Goal: Task Accomplishment & Management: Manage account settings

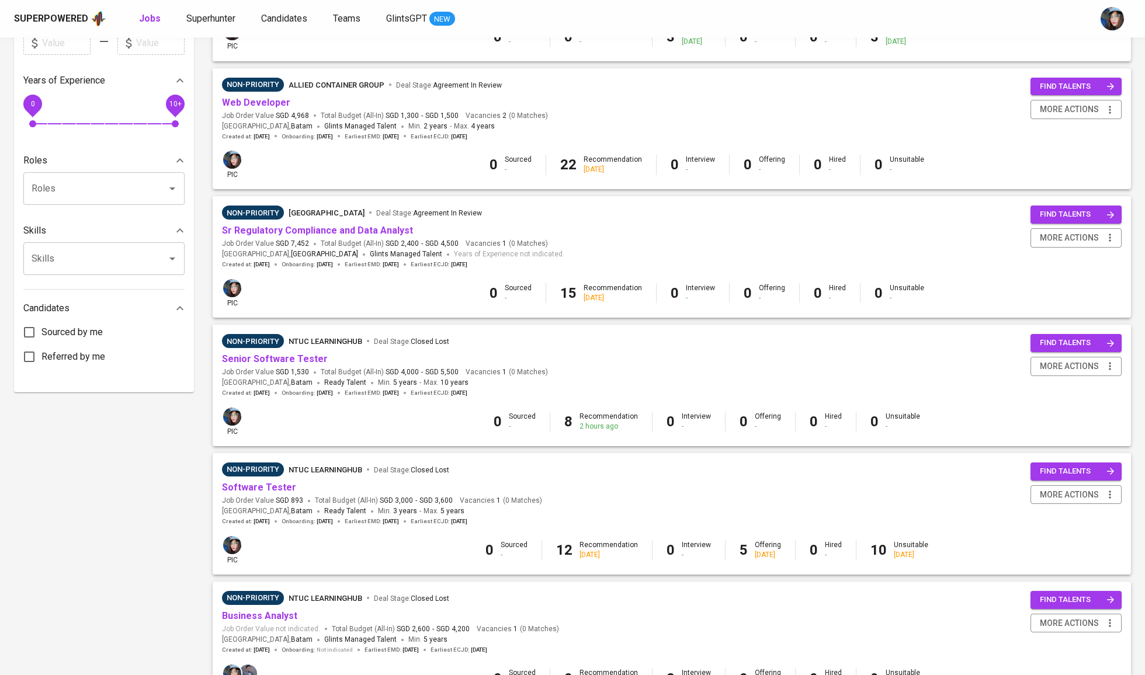
scroll to position [370, 0]
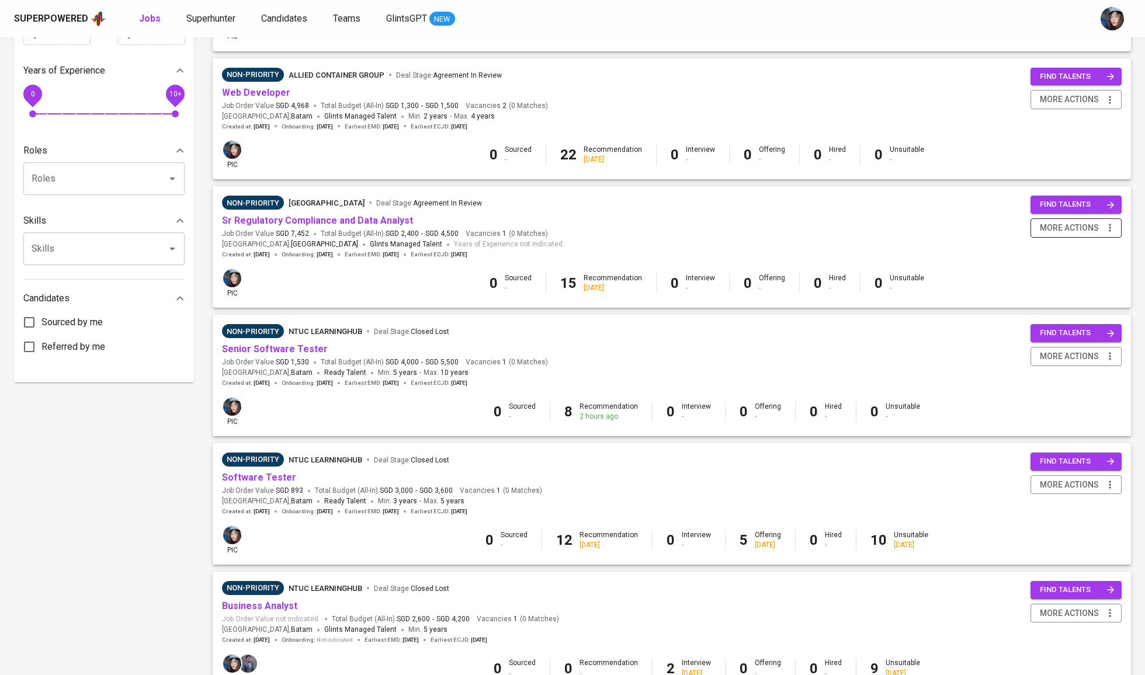
click at [1099, 230] on span "more actions" at bounding box center [1075, 228] width 79 height 15
click at [1059, 300] on div "Change to Priority" at bounding box center [1061, 294] width 103 height 12
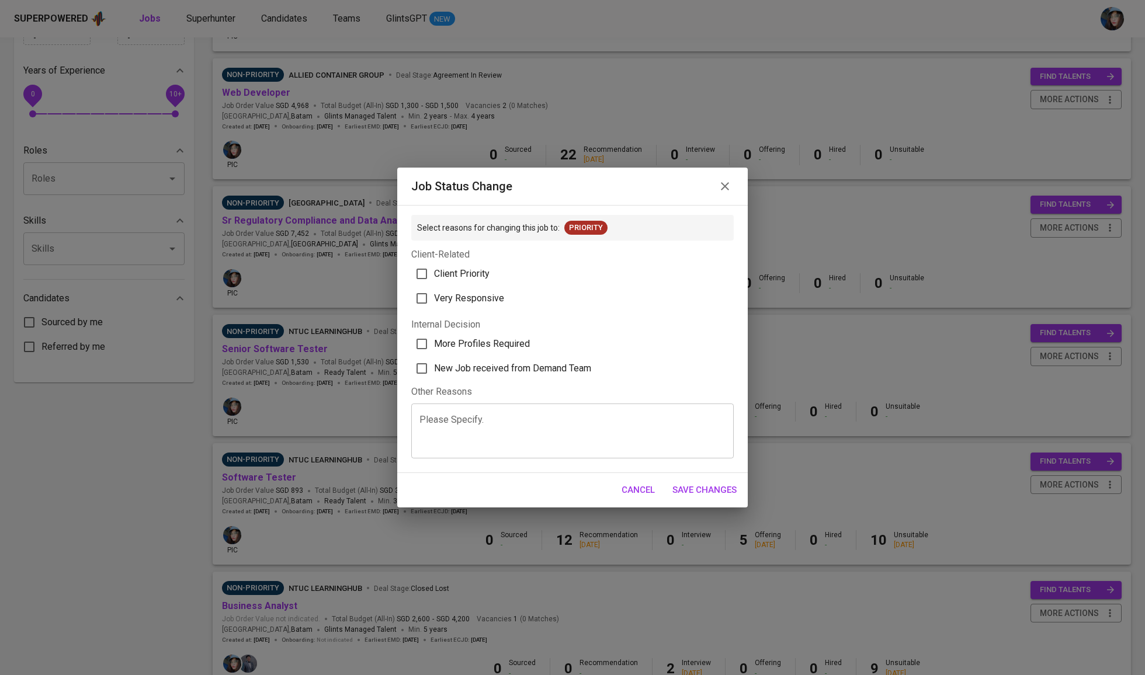
click at [477, 269] on span "Client Priority" at bounding box center [462, 274] width 56 height 14
click at [434, 269] on input "Client Priority" at bounding box center [422, 274] width 25 height 25
checkbox input "true"
click at [496, 351] on span "More Profiles Required" at bounding box center [482, 344] width 96 height 14
click at [434, 352] on input "More Profiles Required" at bounding box center [422, 344] width 25 height 25
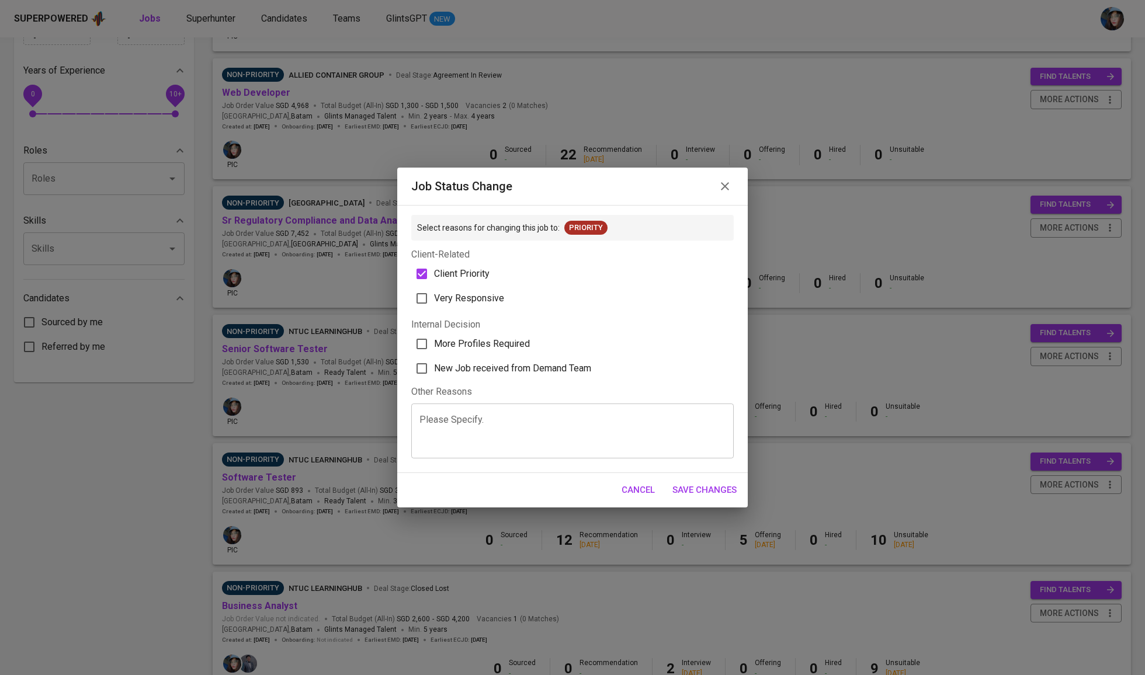
checkbox input "true"
click at [707, 497] on span "Save Changes" at bounding box center [704, 490] width 64 height 15
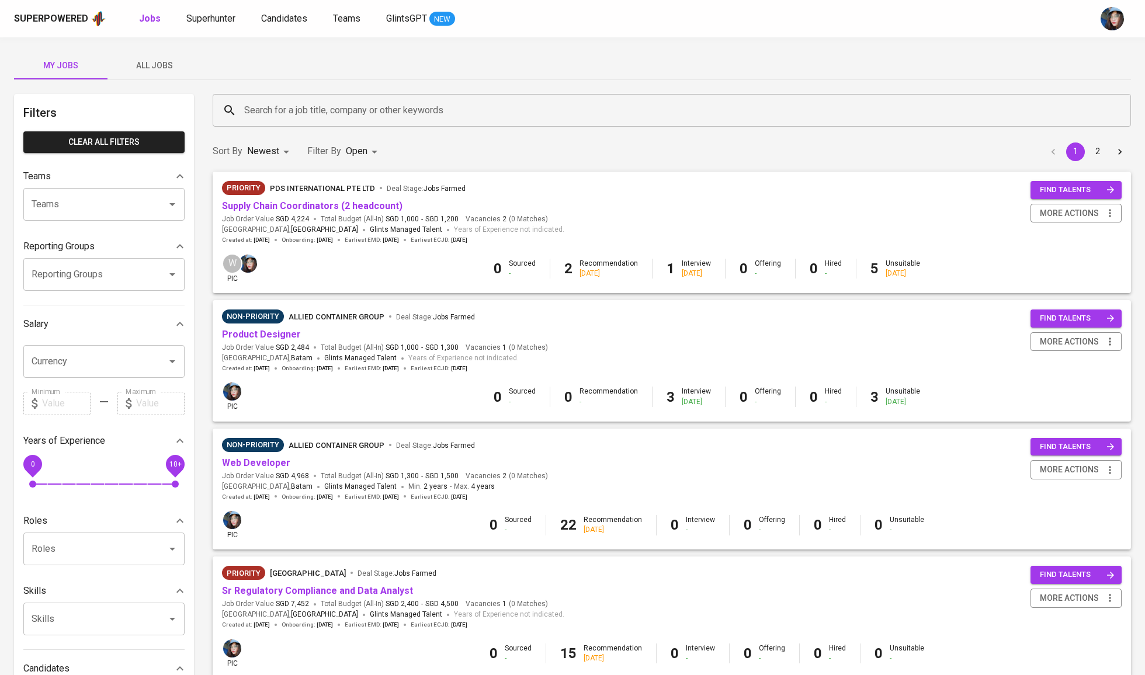
click at [161, 56] on button "All Jobs" at bounding box center [154, 65] width 93 height 28
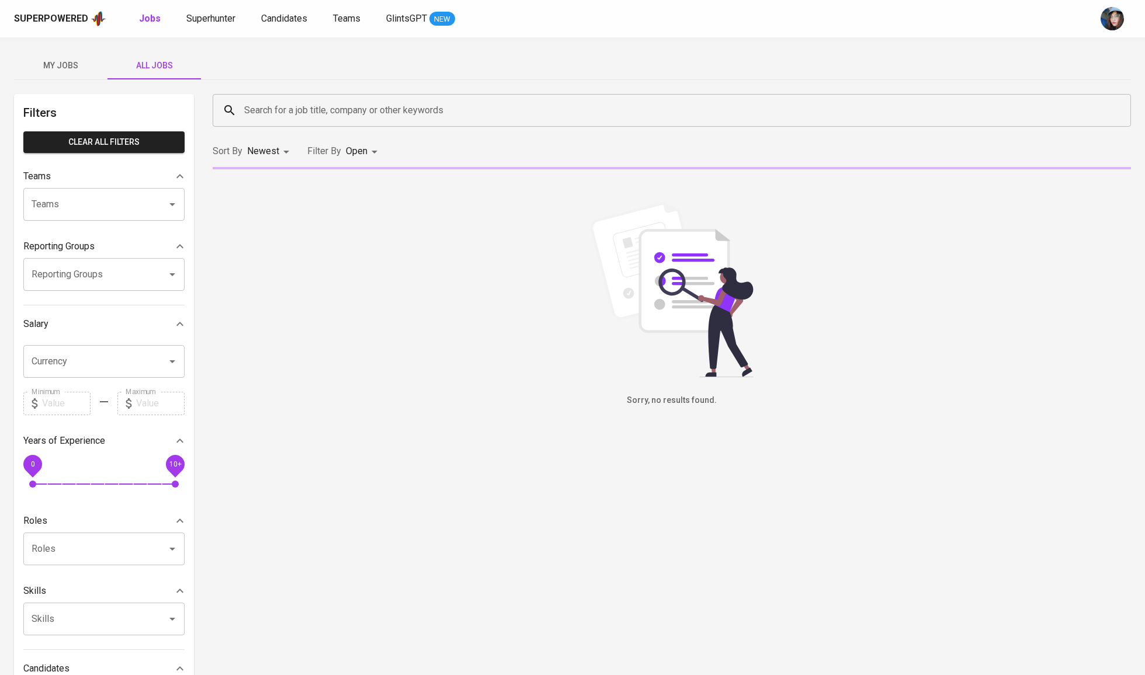
click at [175, 66] on span "All Jobs" at bounding box center [154, 65] width 79 height 15
click at [284, 97] on div "Search for a job title, company or other keywords" at bounding box center [672, 110] width 918 height 33
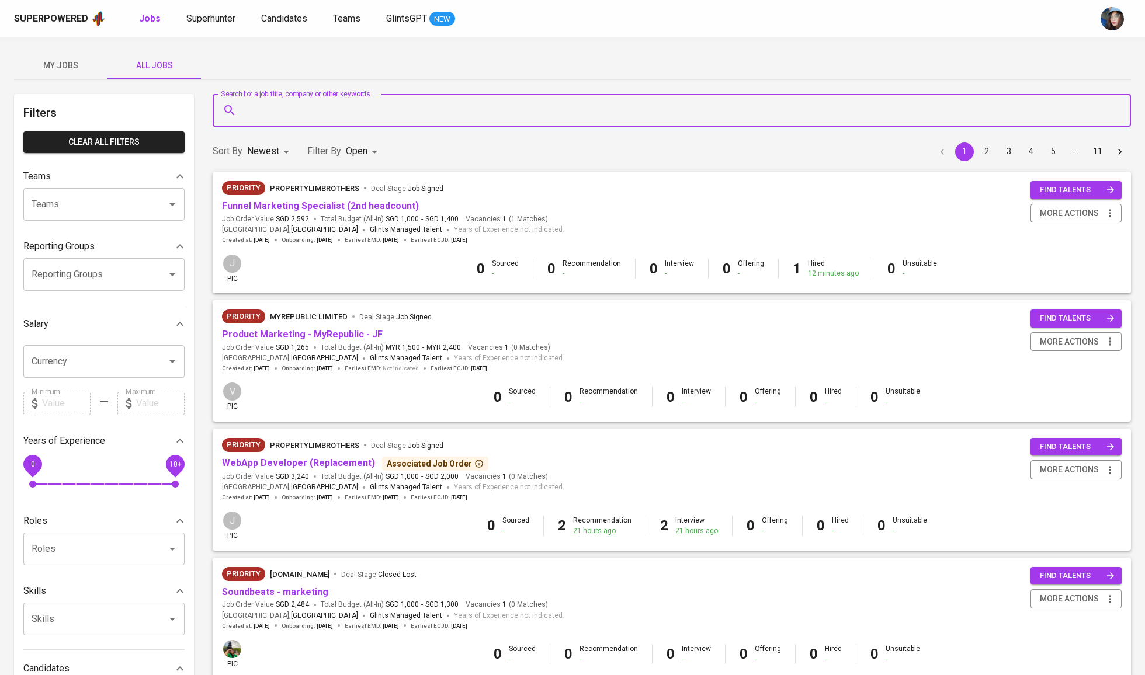
click at [297, 99] on input "Search for a job title, company or other keywords" at bounding box center [674, 110] width 867 height 22
click at [309, 143] on span "Companies" at bounding box center [297, 143] width 46 height 11
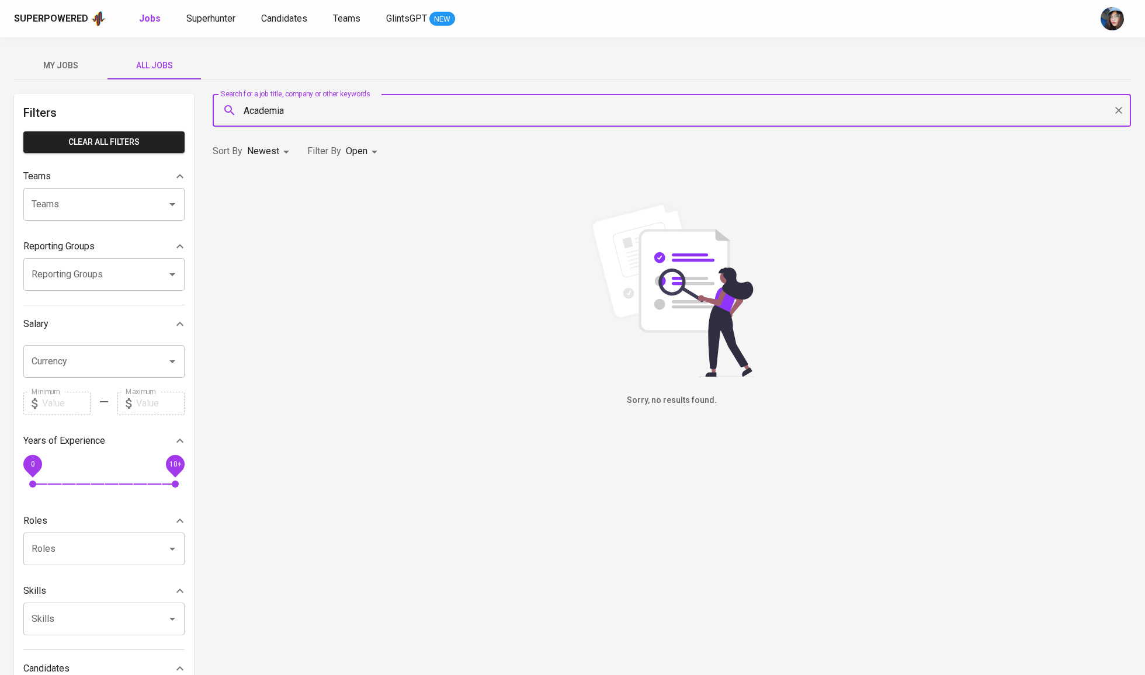
type input "Academia"
click at [367, 154] on body "Superpowered Jobs Superhunter Candidates Teams GlintsGPT NEW My Jobs All Jobs F…" at bounding box center [572, 399] width 1145 height 798
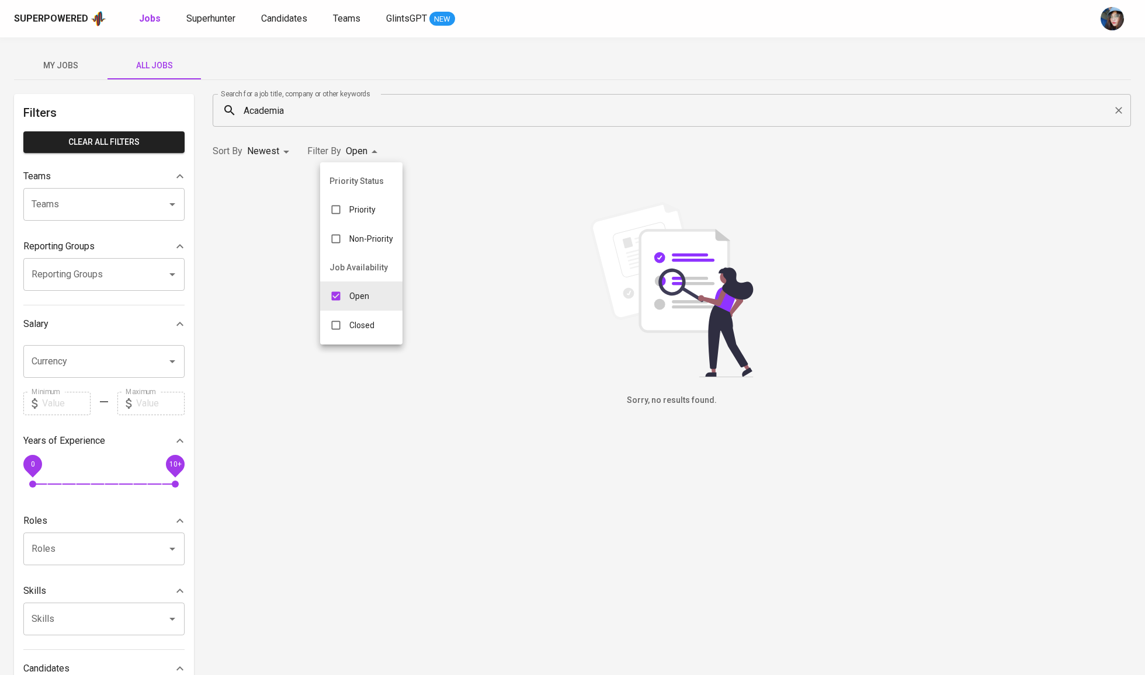
click at [383, 309] on li "Open" at bounding box center [361, 296] width 82 height 29
checkbox input "false"
click at [332, 337] on input "checkbox" at bounding box center [330, 325] width 22 height 22
checkbox input "true"
type input "CLOSE"
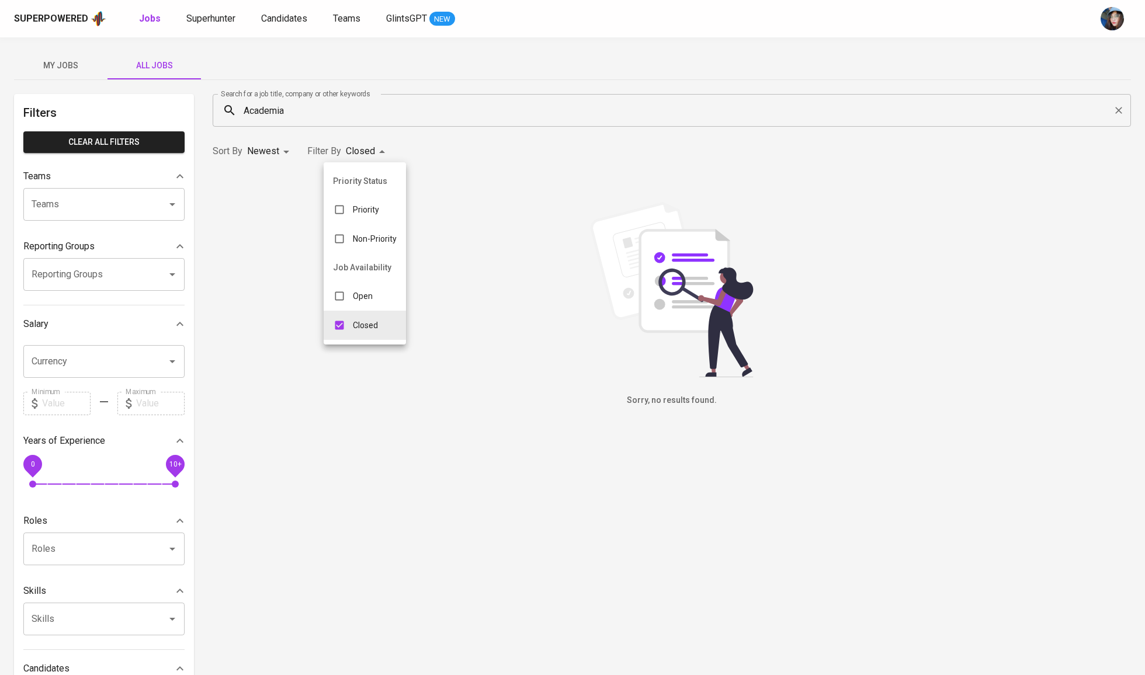
click at [601, 244] on div at bounding box center [572, 337] width 1145 height 675
click at [361, 144] on body "Superpowered Jobs Superhunter Candidates Teams GlintsGPT NEW My Jobs All Jobs F…" at bounding box center [572, 399] width 1145 height 798
click at [449, 144] on div at bounding box center [572, 337] width 1145 height 675
click at [320, 109] on input "Academia" at bounding box center [674, 110] width 867 height 22
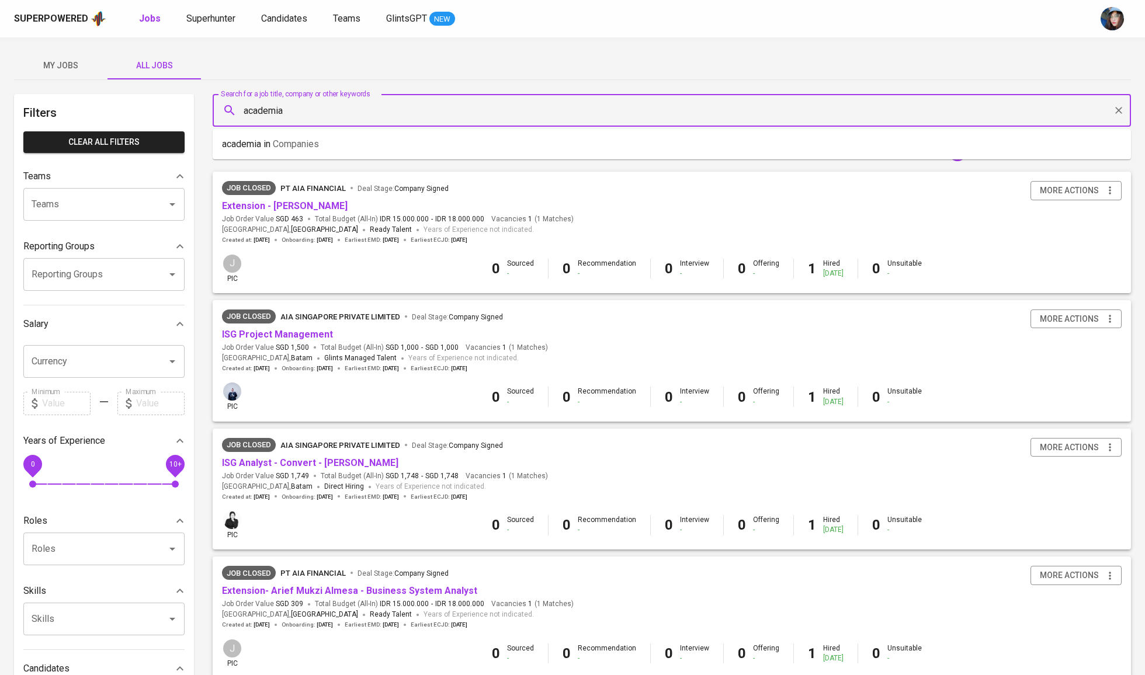
type input "academia"
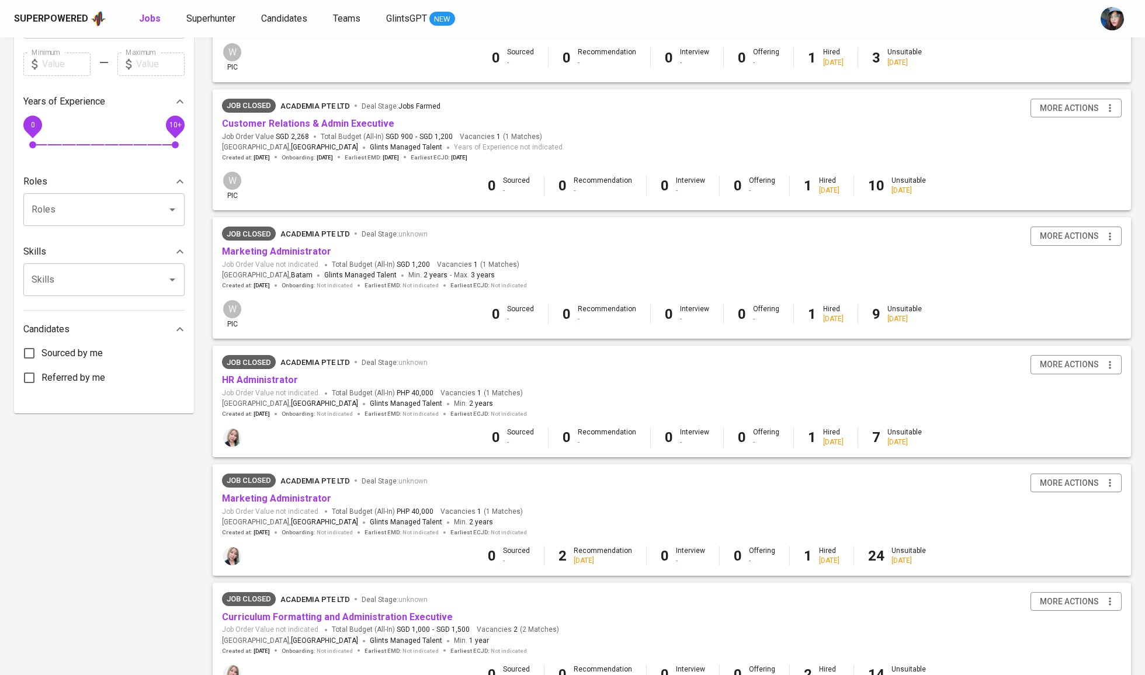
scroll to position [342, 0]
click at [265, 377] on link "HR Administrator" at bounding box center [260, 377] width 76 height 11
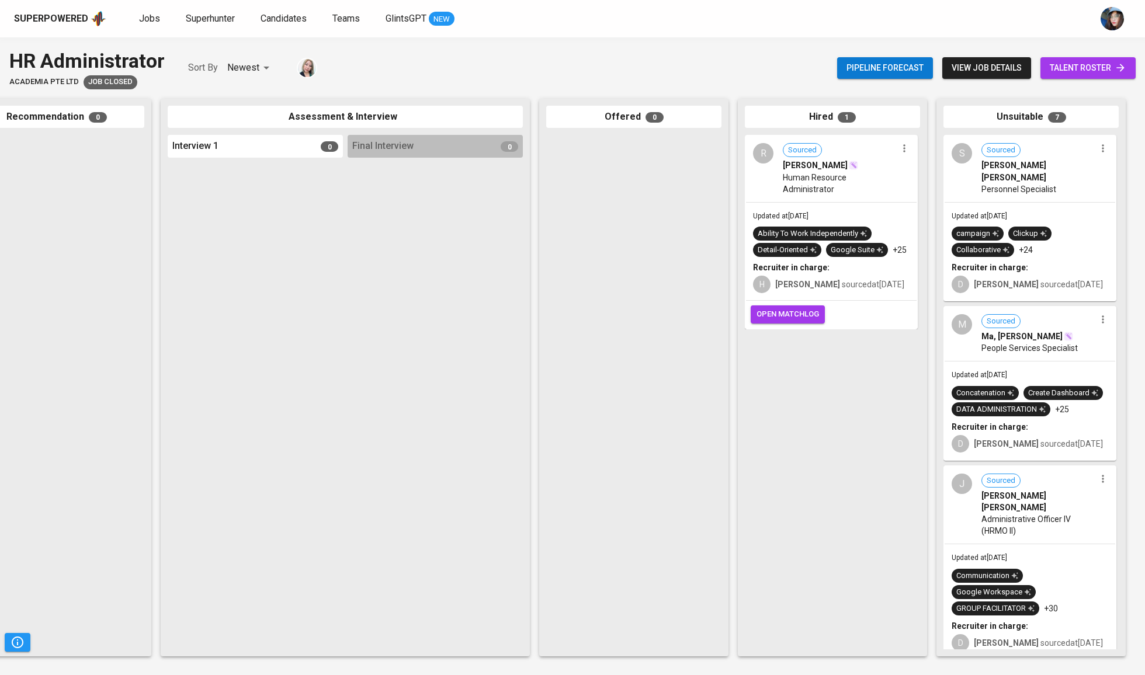
scroll to position [0, 246]
click at [904, 148] on icon "button" at bounding box center [905, 149] width 12 height 12
click at [924, 171] on li "View profile" at bounding box center [945, 173] width 105 height 18
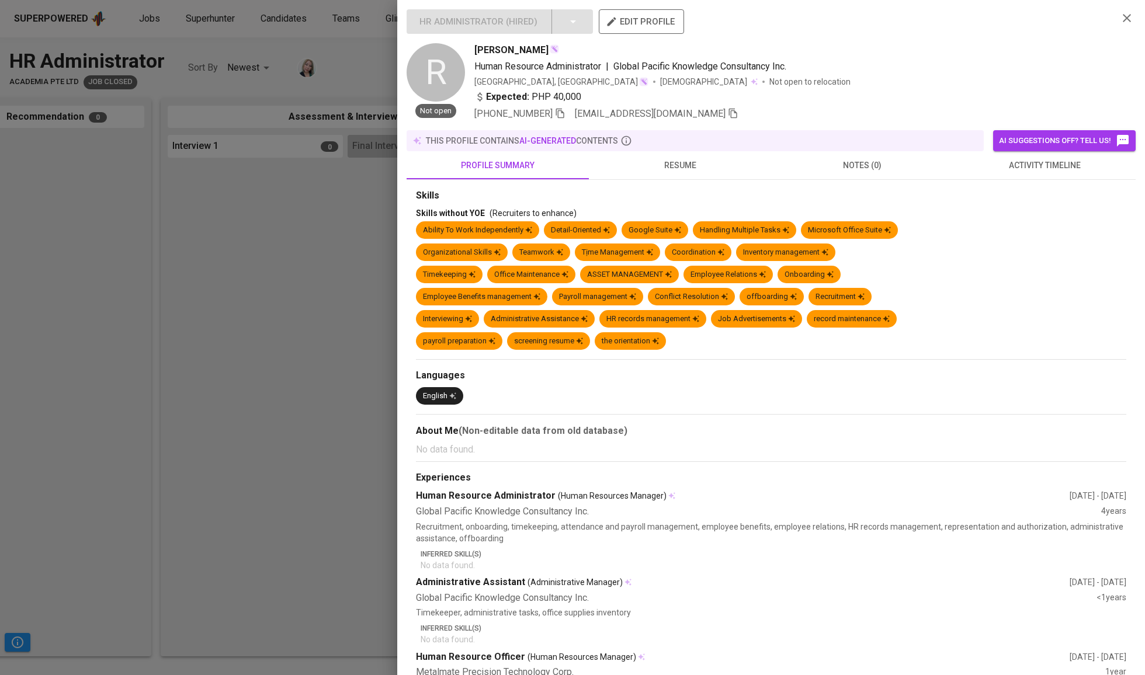
click at [666, 173] on span "resume" at bounding box center [680, 165] width 168 height 15
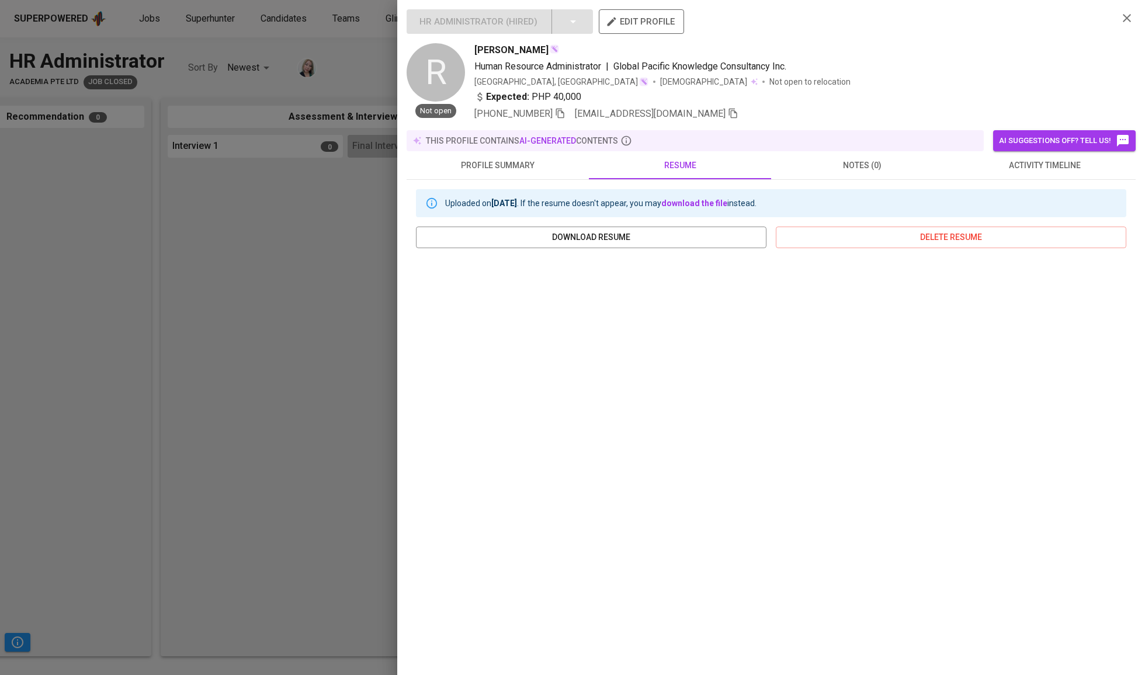
click at [332, 310] on div at bounding box center [572, 337] width 1145 height 675
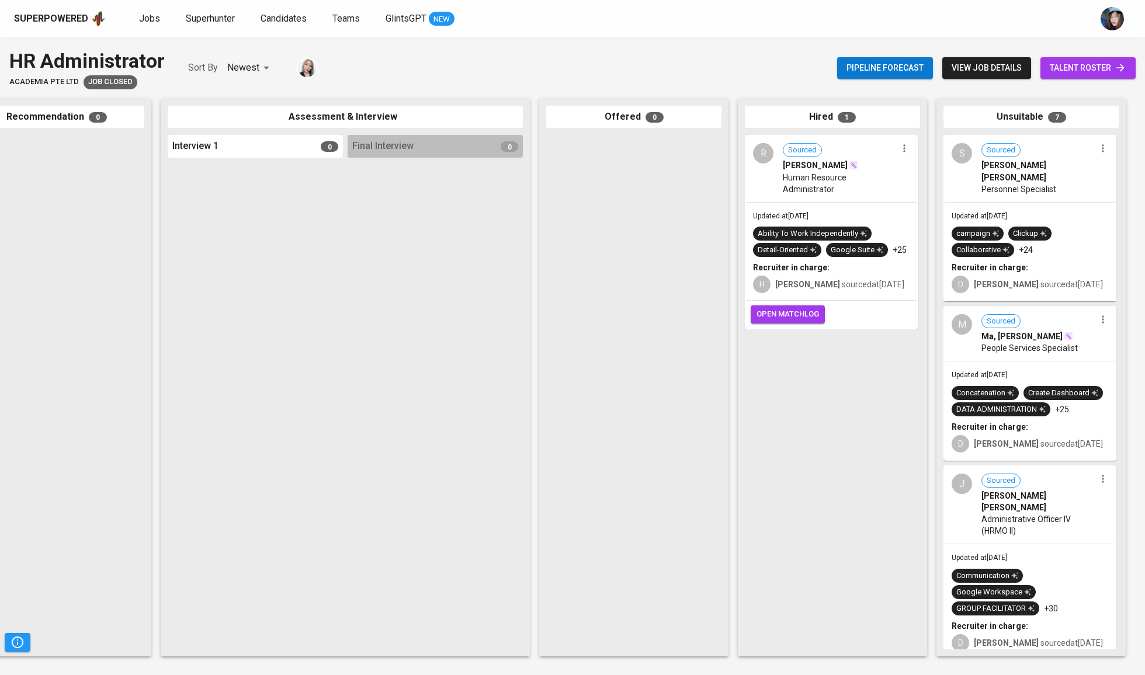
click at [1132, 74] on link "talent roster" at bounding box center [1088, 68] width 95 height 22
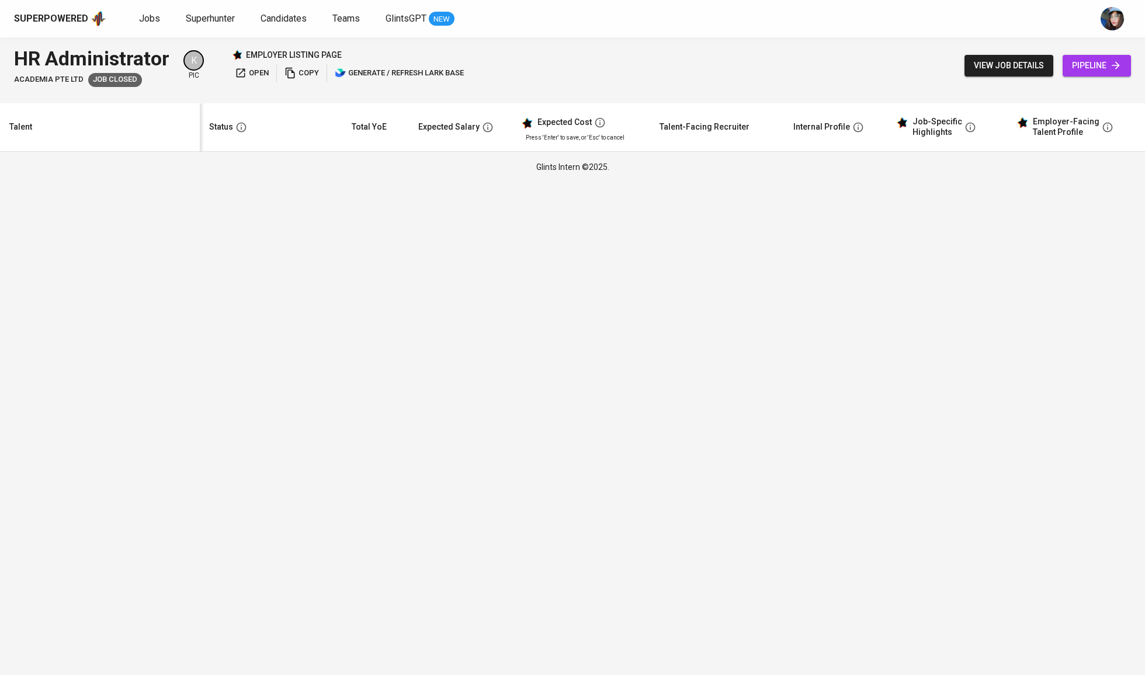
click at [804, 182] on html "Superpowered Jobs Superhunter Candidates Teams GlintsGPT NEW HR Administrator A…" at bounding box center [572, 91] width 1145 height 182
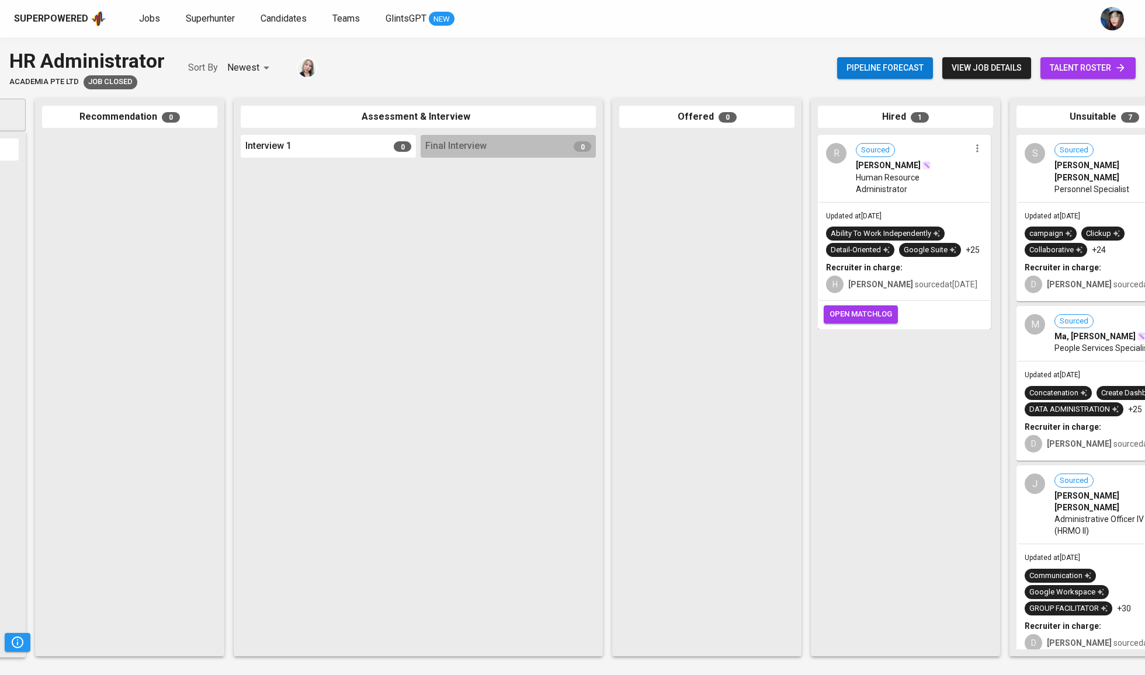
scroll to position [0, 206]
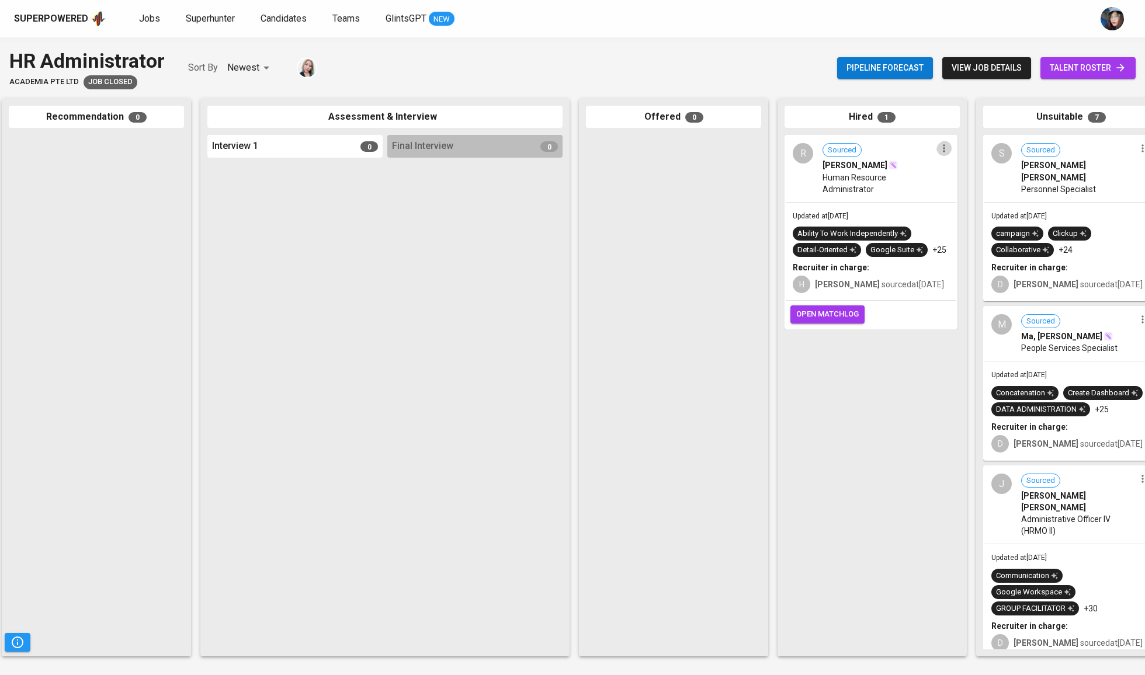
click at [943, 145] on icon "button" at bounding box center [944, 149] width 2 height 8
click at [959, 168] on li "View profile" at bounding box center [984, 173] width 105 height 18
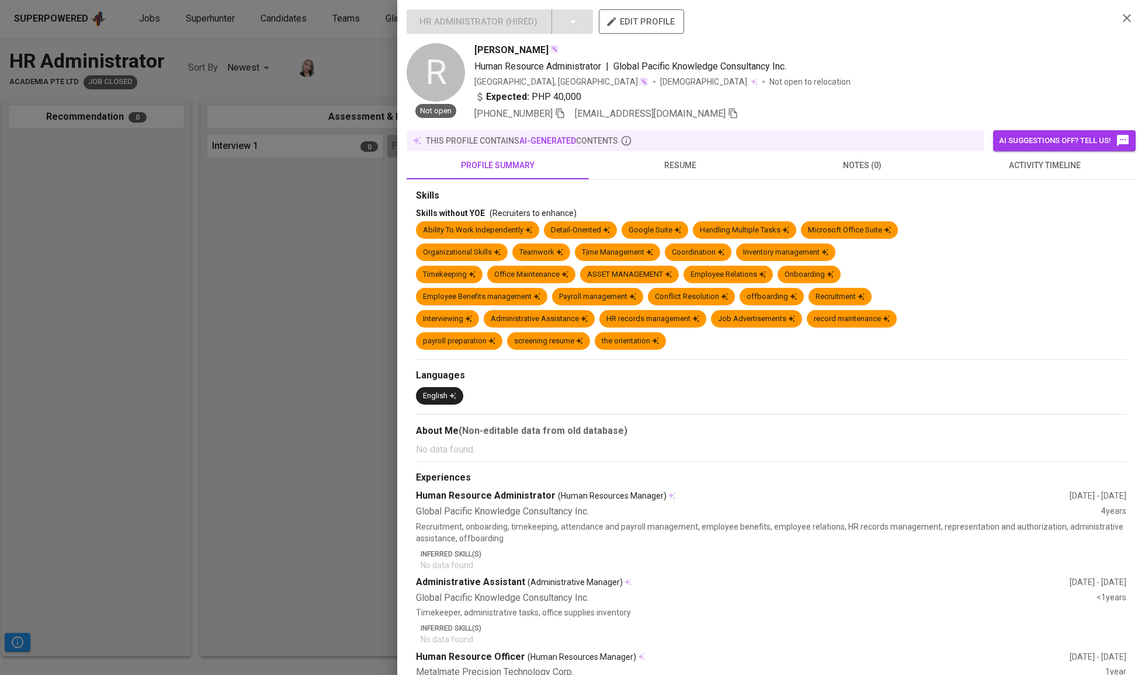
click at [696, 173] on span "resume" at bounding box center [680, 165] width 168 height 15
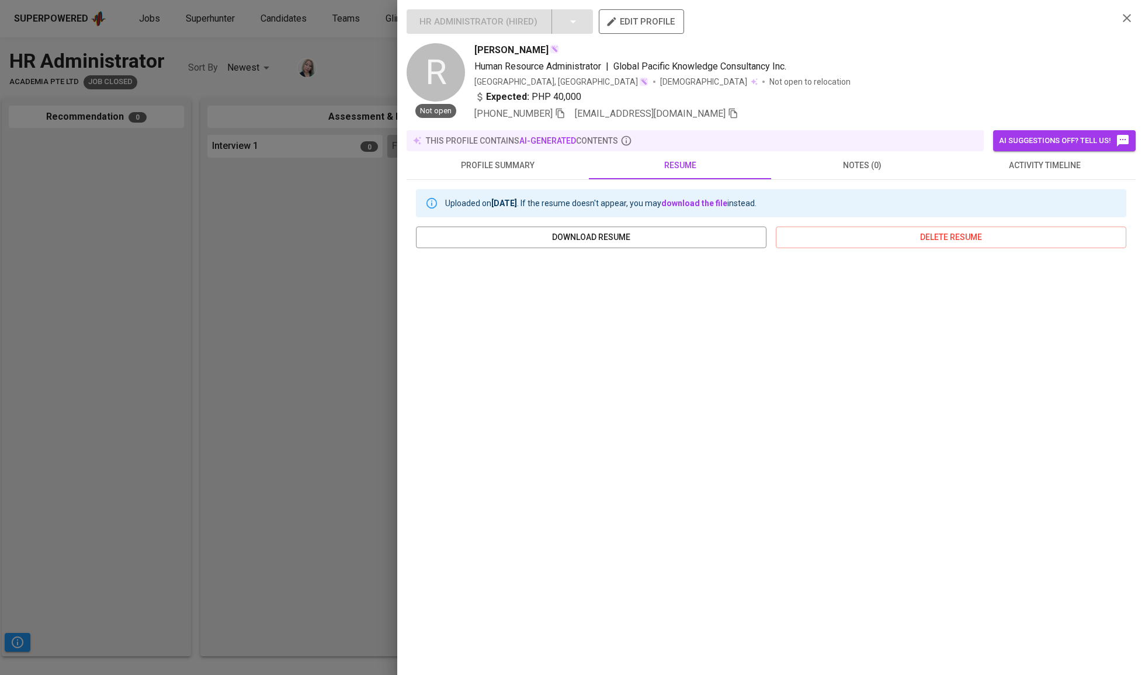
click at [295, 216] on div at bounding box center [572, 337] width 1145 height 675
